Goal: Find specific page/section: Find specific page/section

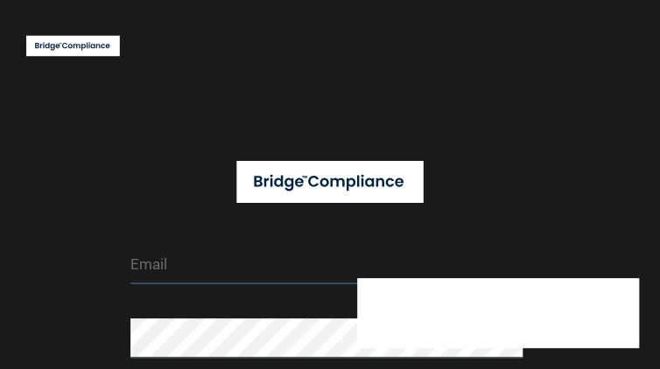
type input "[EMAIL_ADDRESS][DOMAIN_NAME]"
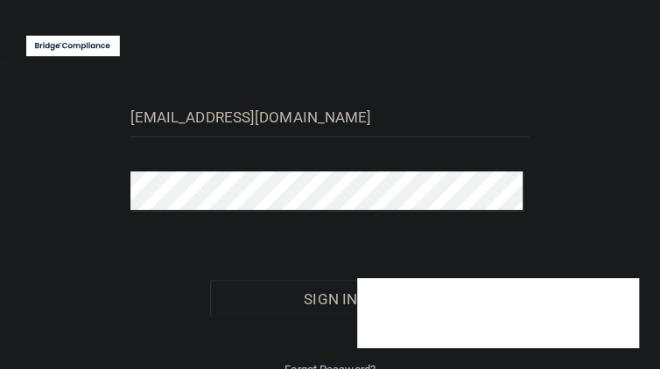
scroll to position [158, 0]
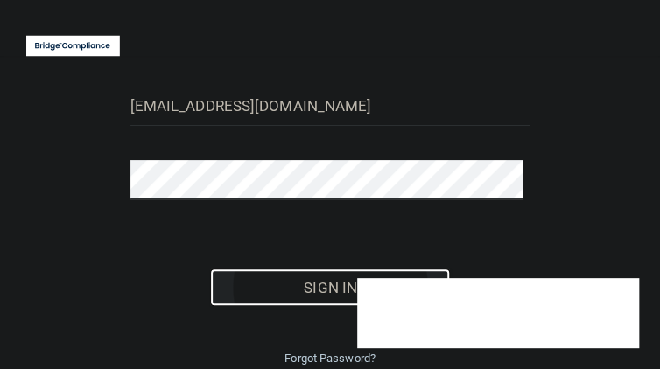
click at [312, 289] on button "Sign In" at bounding box center [330, 288] width 240 height 39
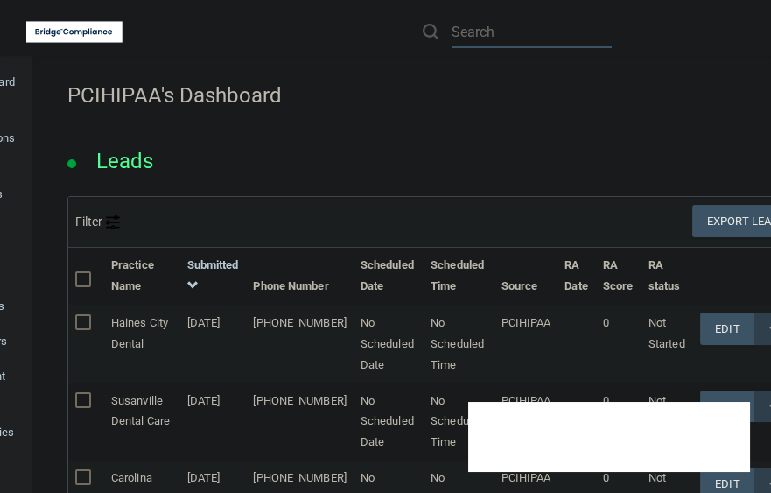
click at [484, 28] on input "text" at bounding box center [532, 32] width 160 height 32
paste input "Artistic And Family Dental Center Pc"
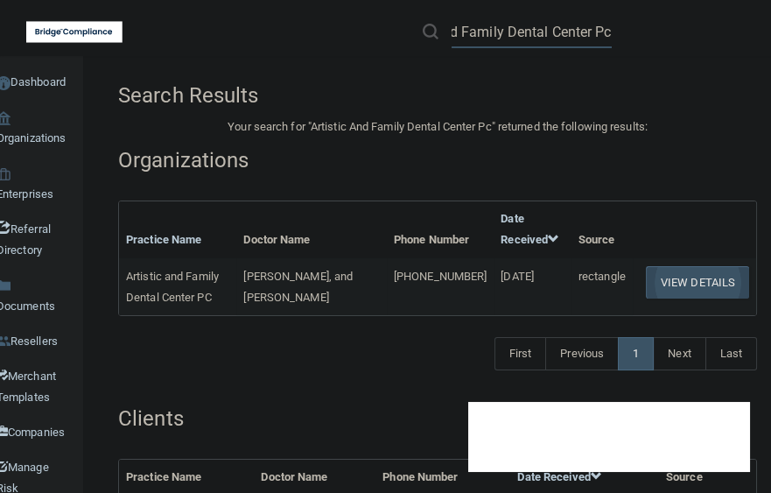
type input "Artistic And Family Dental Center Pc"
click at [659, 289] on button "View Details" at bounding box center [697, 282] width 103 height 32
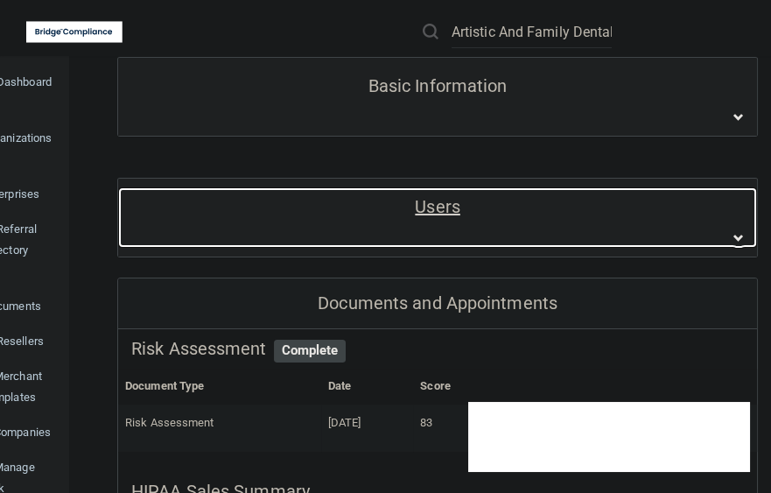
click at [652, 230] on div "Users" at bounding box center [437, 217] width 639 height 60
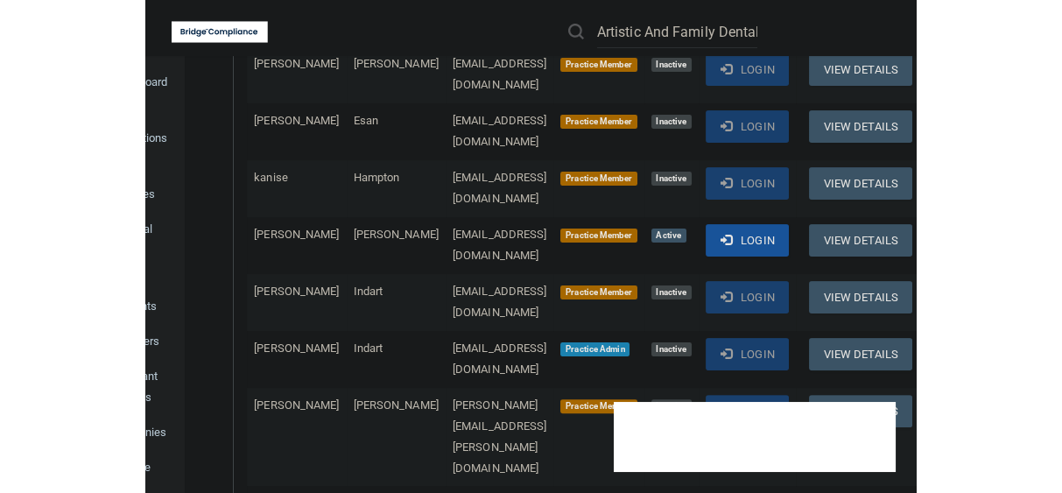
scroll to position [796, 0]
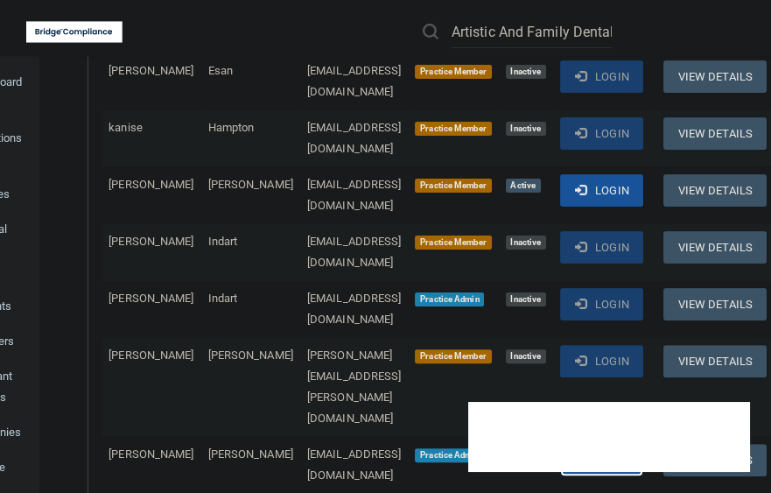
click at [629, 368] on button "Login" at bounding box center [601, 460] width 83 height 32
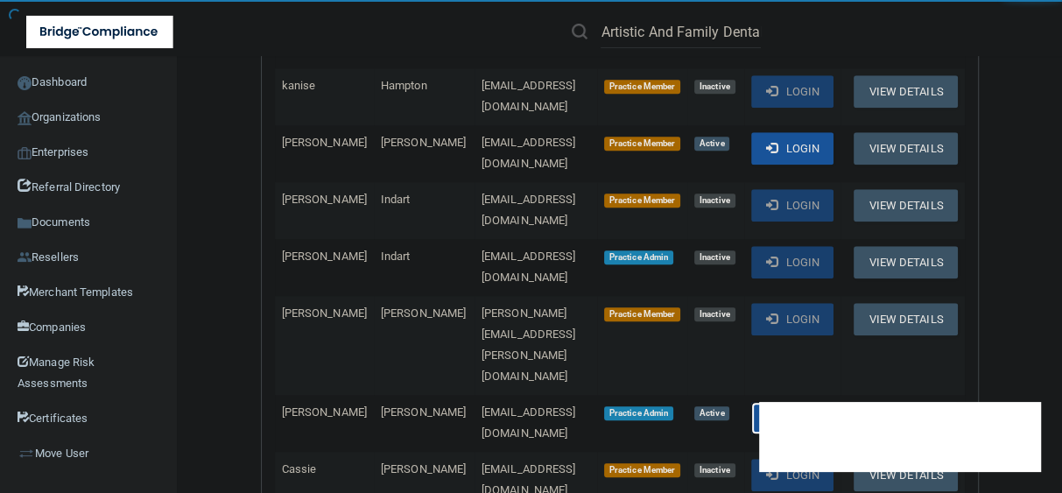
scroll to position [754, 0]
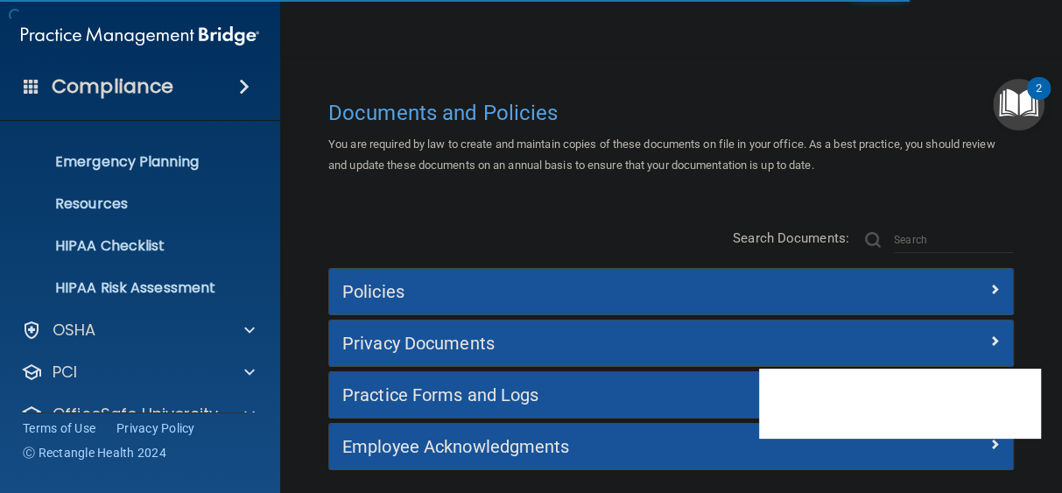
scroll to position [233, 0]
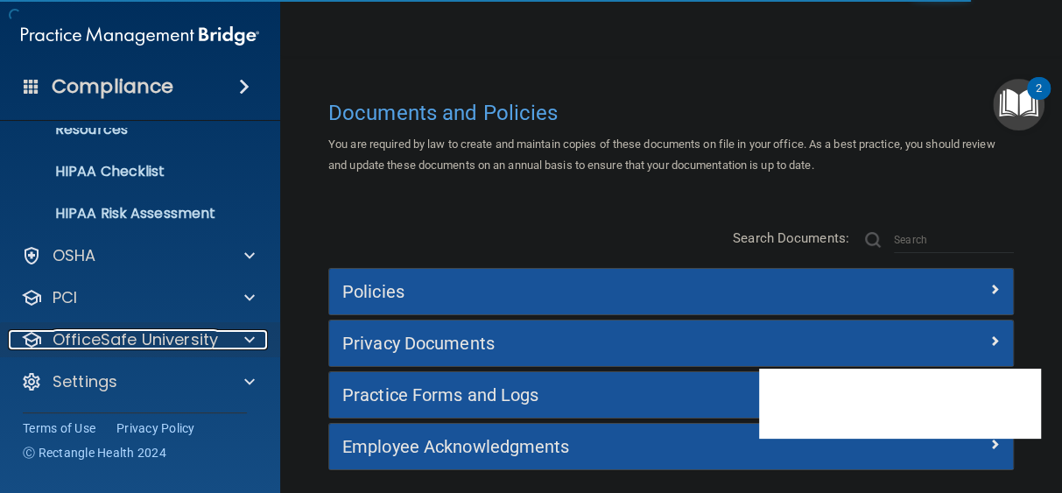
click at [144, 335] on p "OfficeSafe University" at bounding box center [135, 339] width 165 height 21
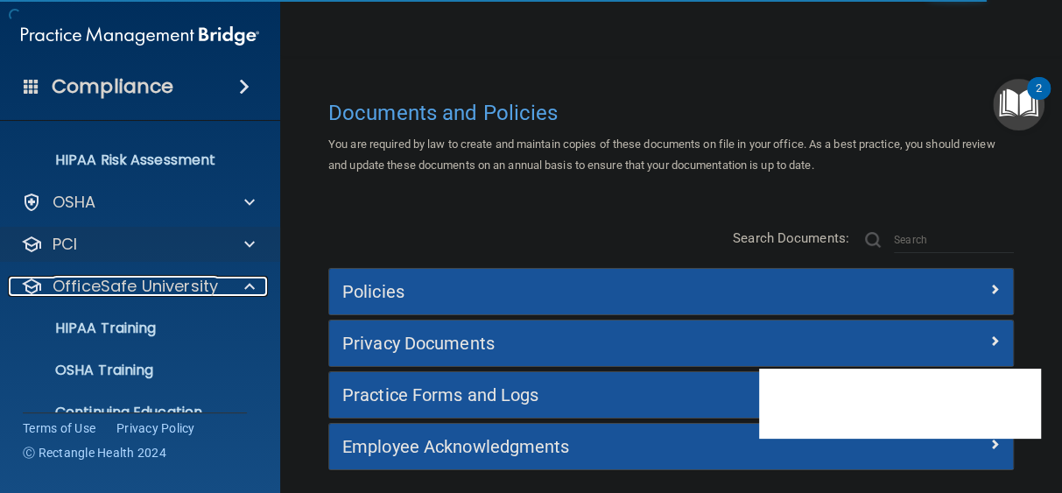
scroll to position [359, 0]
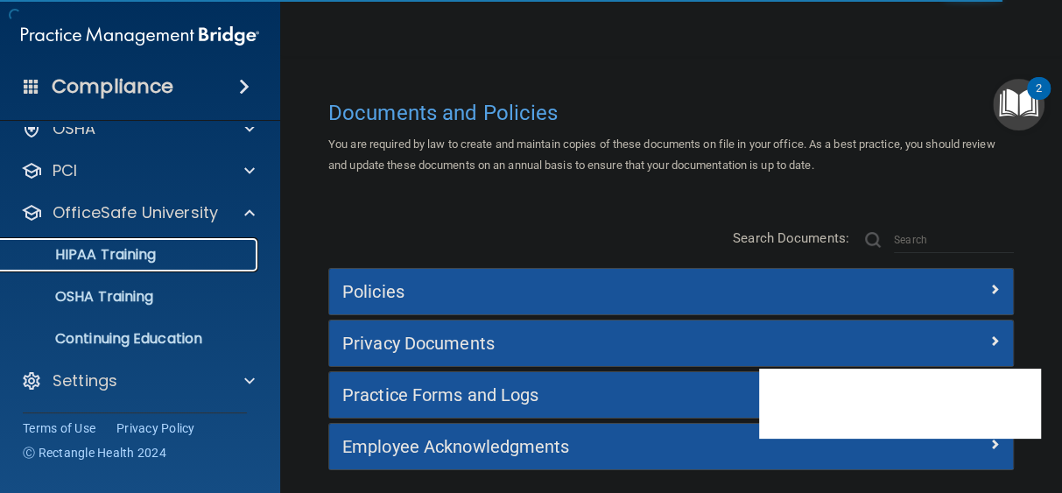
click at [161, 249] on div "HIPAA Training" at bounding box center [130, 255] width 239 height 18
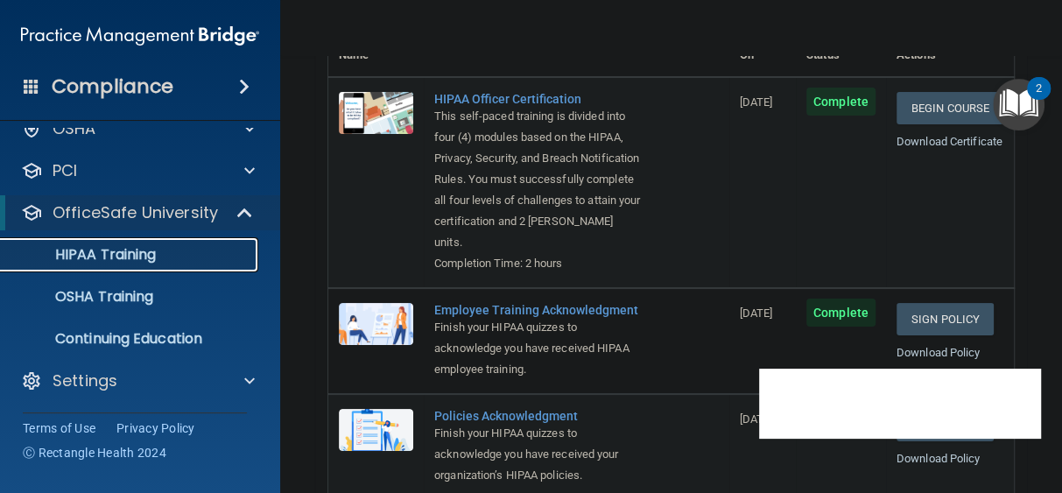
scroll to position [397, 0]
